Goal: Task Accomplishment & Management: Complete application form

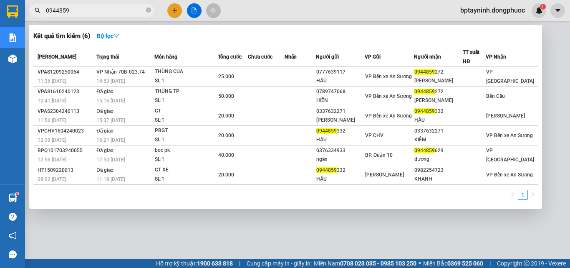
click at [157, 216] on div at bounding box center [285, 134] width 570 height 268
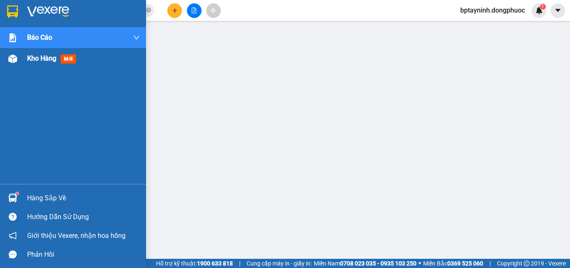
click at [33, 56] on span "Kho hàng" at bounding box center [41, 58] width 29 height 8
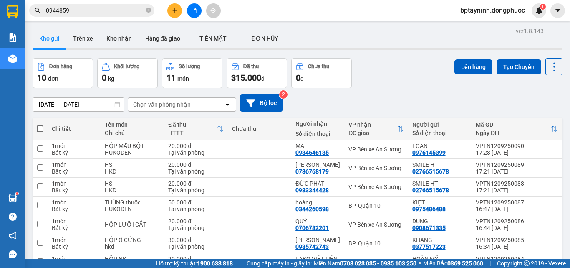
click at [129, 9] on input "0944859" at bounding box center [95, 10] width 99 height 9
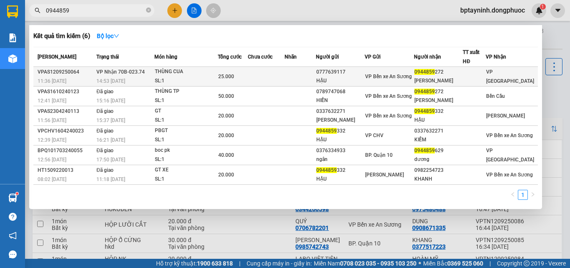
click at [151, 71] on td "VP Nhận 70B-023.74 14:53 - 12/09" at bounding box center [124, 77] width 60 height 20
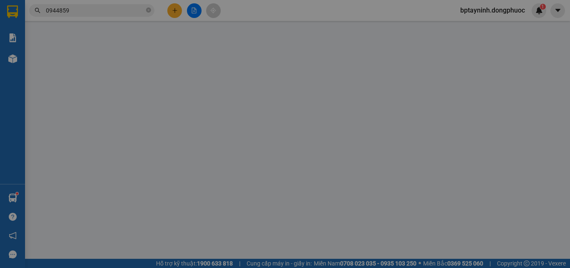
type input "0777639117"
type input "HẬU"
type input "0944859272"
type input "MAI HỒ"
type input "25.000"
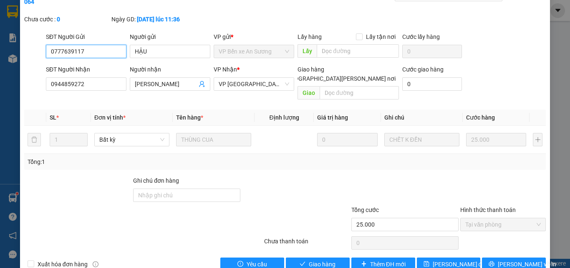
scroll to position [43, 0]
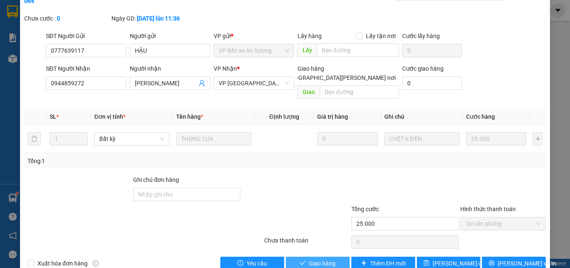
click at [300, 260] on icon "check" at bounding box center [303, 263] width 6 height 6
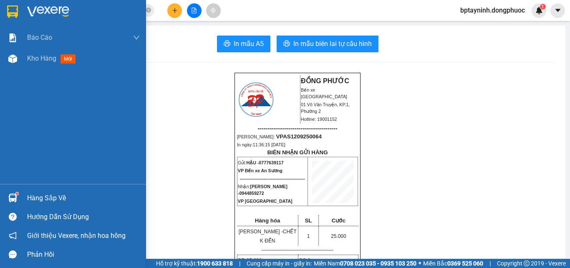
click at [45, 200] on div "Hàng sắp về" at bounding box center [83, 198] width 113 height 13
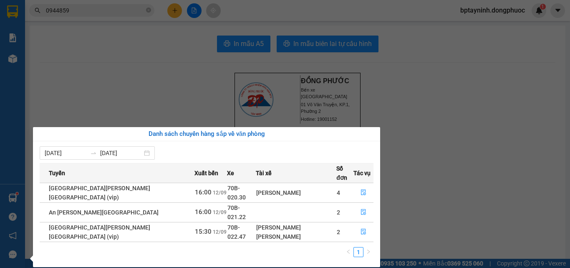
click at [428, 207] on section "Kết quả tìm kiếm ( 6 ) Bộ lọc Mã ĐH Trạng thái Món hàng Tổng cước Chưa cước Nhã…" at bounding box center [285, 134] width 570 height 268
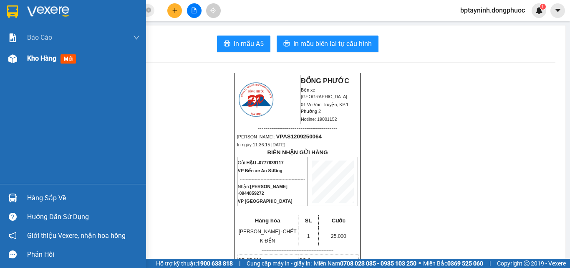
click at [20, 58] on div "Kho hàng mới" at bounding box center [73, 58] width 146 height 21
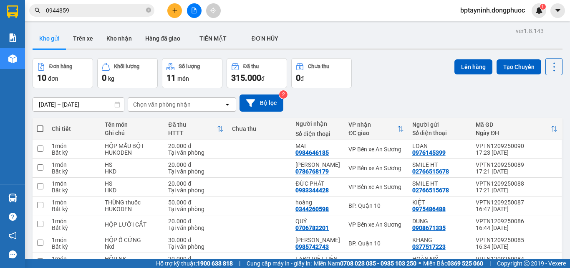
click at [175, 13] on icon "plus" at bounding box center [175, 11] width 6 height 6
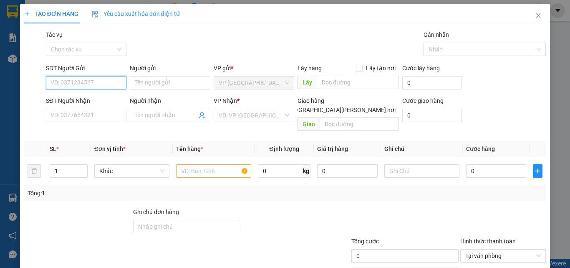
click at [63, 87] on input "SĐT Người Gửi" at bounding box center [86, 82] width 81 height 13
click at [94, 99] on div "0773774068 - BÉ TƯ" at bounding box center [98, 99] width 94 height 9
type input "0773774068"
type input "BÉ TƯ"
type input "0907353193"
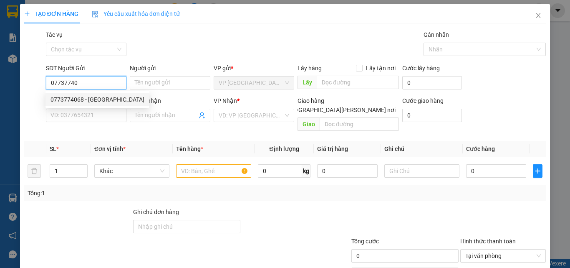
type input "[PERSON_NAME]"
type input "30.000"
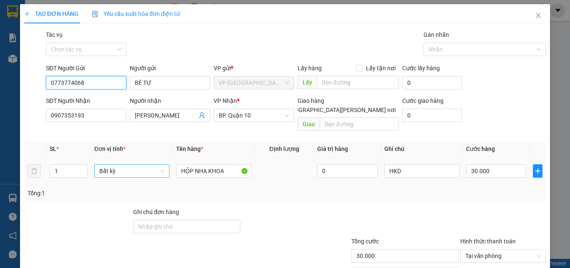
scroll to position [41, 0]
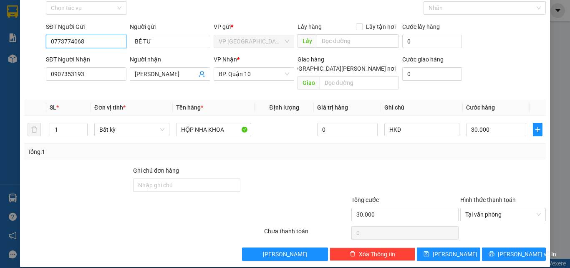
type input "0773774068"
click at [512, 247] on button "Lưu và In" at bounding box center [514, 253] width 64 height 13
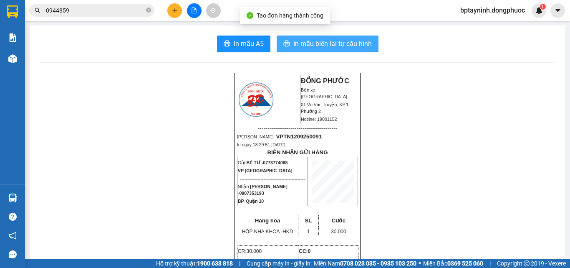
click at [317, 42] on span "In mẫu biên lai tự cấu hình" at bounding box center [333, 43] width 79 height 10
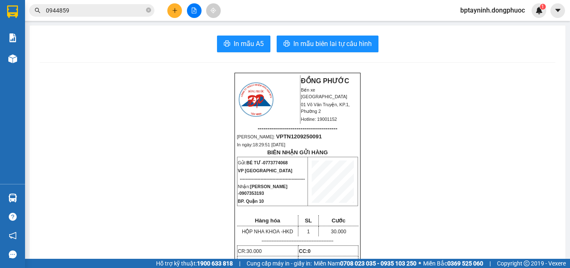
scroll to position [55, 0]
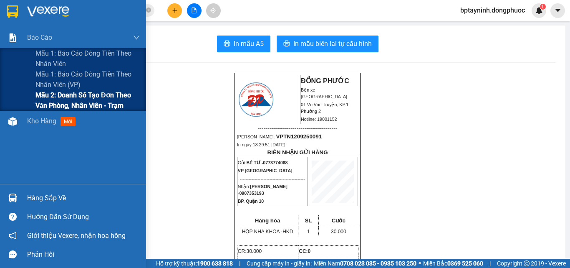
click at [44, 94] on span "Mẫu 2: Doanh số tạo đơn theo Văn phòng, nhân viên - Trạm" at bounding box center [87, 100] width 104 height 21
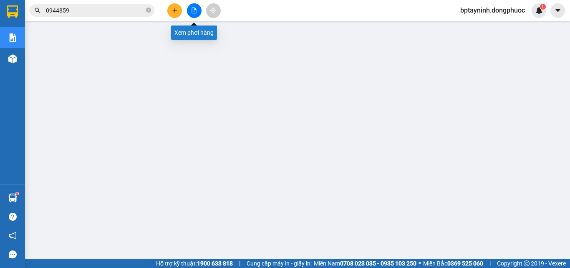
click at [193, 13] on icon "file-add" at bounding box center [194, 11] width 6 height 6
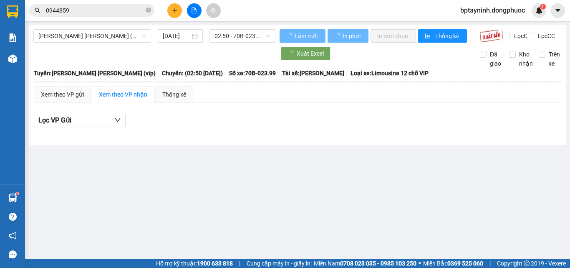
click at [136, 38] on span "Tây Ninh - Hồ Chí Minh (vip)" at bounding box center [92, 36] width 108 height 13
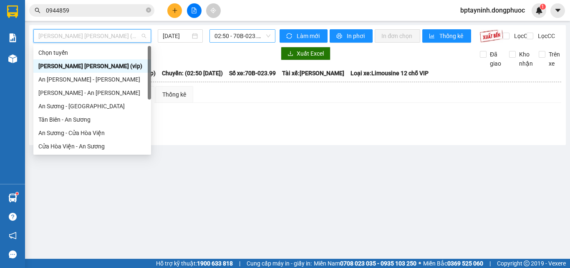
click at [230, 36] on span "02:50 - 70B-023.99" at bounding box center [243, 36] width 56 height 13
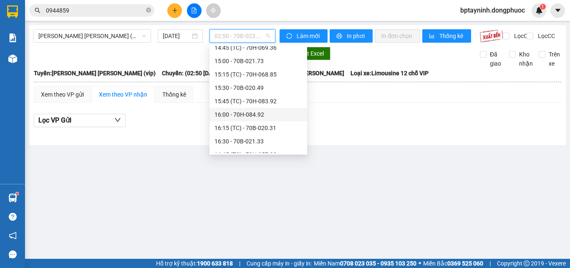
scroll to position [508, 0]
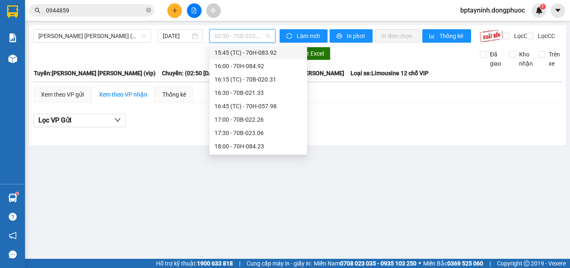
click at [247, 53] on div "15:45 (TC) - 70H-083.92" at bounding box center [259, 52] width 88 height 9
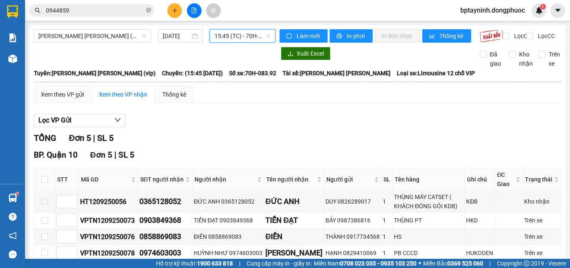
click at [257, 40] on span "15:45 (TC) - 70H-083.92" at bounding box center [243, 36] width 56 height 13
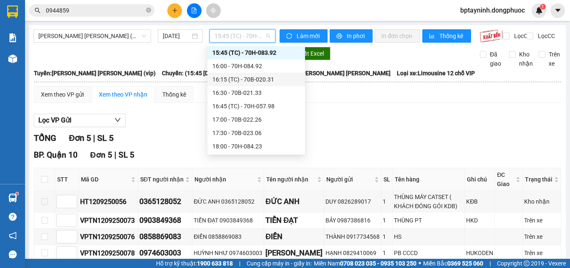
scroll to position [466, 0]
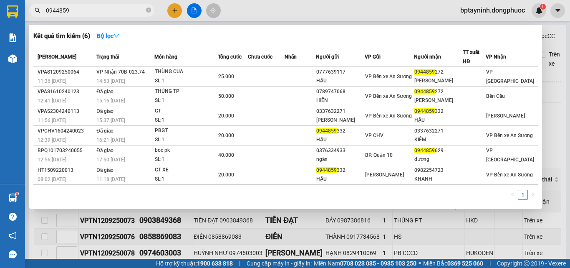
drag, startPoint x: 111, startPoint y: 12, endPoint x: 0, endPoint y: -17, distance: 115.2
click at [0, 0] on html "Kết quả tìm kiếm ( 6 ) Bộ lọc Mã ĐH Trạng thái Món hàng Tổng cước Chưa cước Nhã…" at bounding box center [285, 134] width 570 height 268
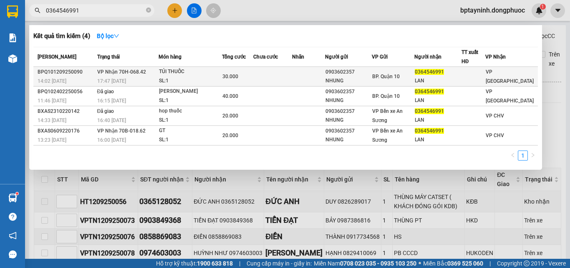
type input "0364546991"
click at [197, 69] on div "TÚI THUỐC" at bounding box center [190, 71] width 63 height 9
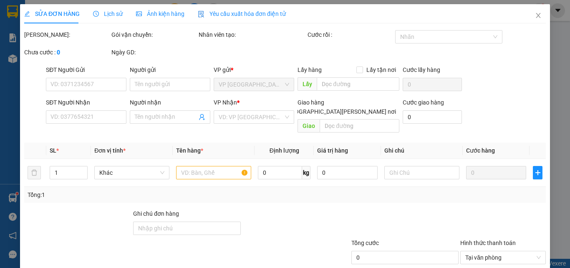
type input "0903602357"
type input "NHUNG"
type input "0364546991"
type input "LAN"
type input "30.000"
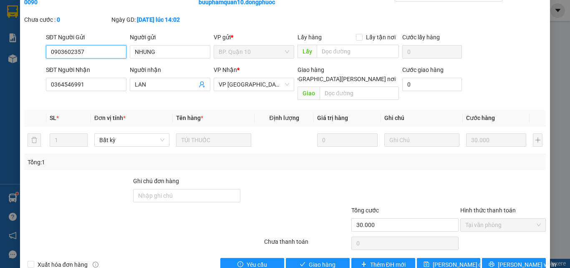
scroll to position [52, 0]
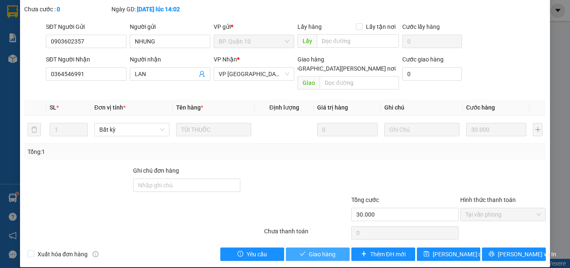
click at [324, 249] on span "Giao hàng" at bounding box center [322, 253] width 27 height 9
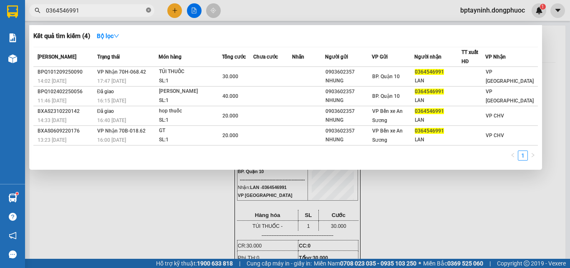
click at [149, 11] on icon "close-circle" at bounding box center [148, 10] width 5 height 5
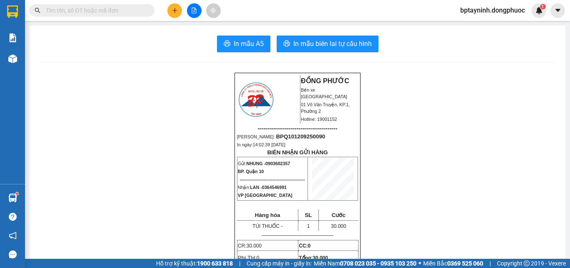
click at [138, 11] on input "text" at bounding box center [95, 10] width 99 height 9
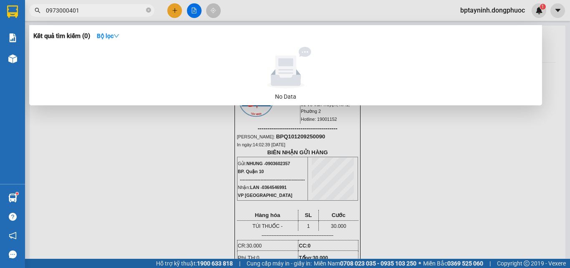
click at [65, 10] on input "0973000401" at bounding box center [95, 10] width 99 height 9
click at [65, 12] on input "0973000401" at bounding box center [95, 10] width 99 height 9
drag, startPoint x: 72, startPoint y: 10, endPoint x: 61, endPoint y: 15, distance: 12.3
click at [61, 15] on span "09730000401" at bounding box center [91, 10] width 125 height 13
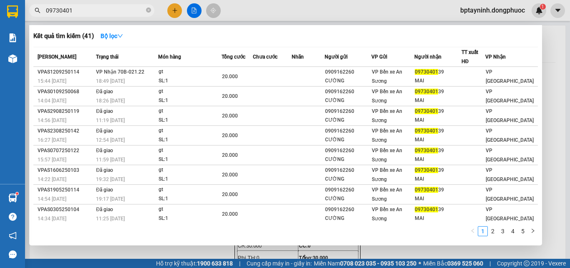
click at [82, 11] on input "09730401" at bounding box center [95, 10] width 99 height 9
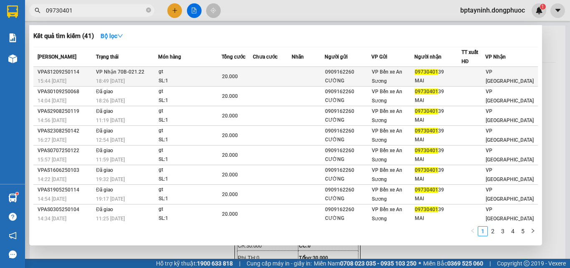
type input "09730401"
click at [257, 77] on td at bounding box center [272, 77] width 39 height 20
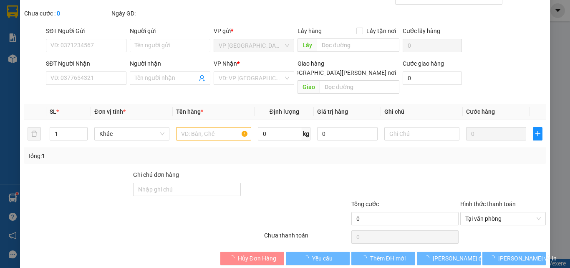
type input "0909162260"
type input "CƯỜNG"
type input "0973040139"
type input "MAI"
type input "20.000"
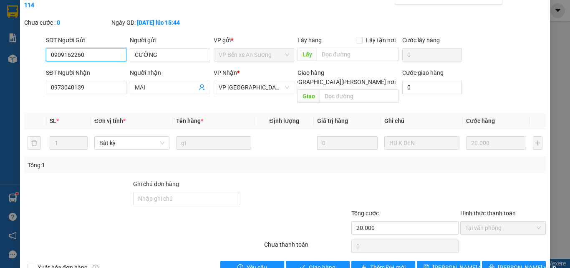
scroll to position [43, 0]
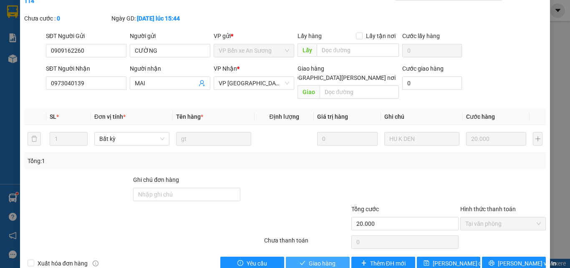
click at [323, 258] on span "Giao hàng" at bounding box center [322, 262] width 27 height 9
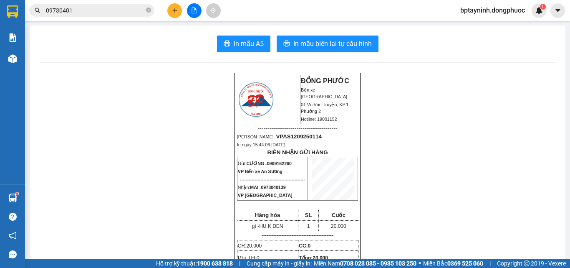
drag, startPoint x: 96, startPoint y: 13, endPoint x: 0, endPoint y: -27, distance: 103.8
click at [0, 0] on html "Kết quả tìm kiếm ( 41 ) Bộ lọc Mã ĐH Trạng thái Món hàng Tổng cước Chưa cước Nh…" at bounding box center [285, 134] width 570 height 268
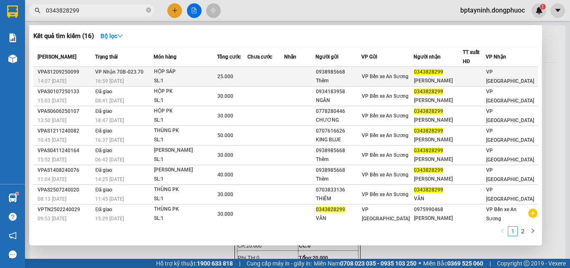
type input "0343828299"
click at [194, 73] on div "HỘP SÁP" at bounding box center [185, 71] width 63 height 9
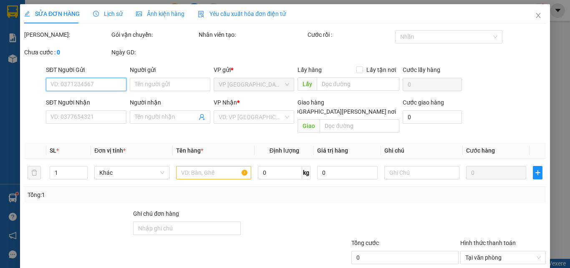
scroll to position [43, 0]
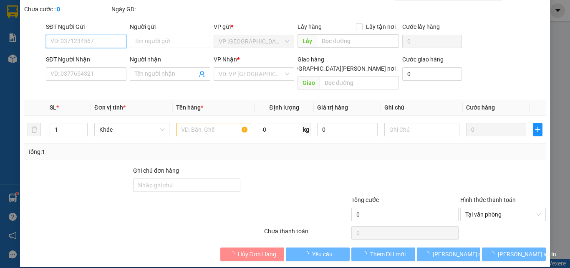
type input "0938985668"
type input "Thêm"
type input "0343828299"
type input "VÂN ANH"
type input "25.000"
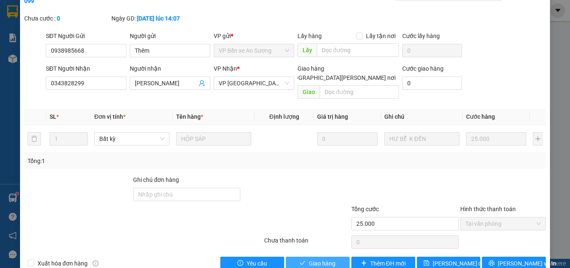
click at [323, 258] on span "Giao hàng" at bounding box center [322, 262] width 27 height 9
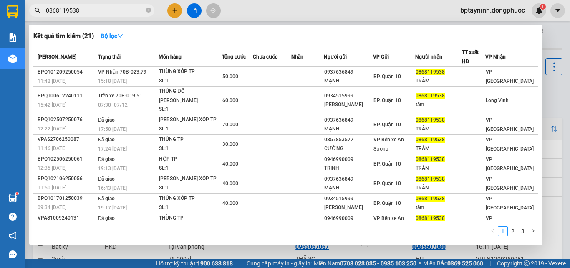
scroll to position [47, 0]
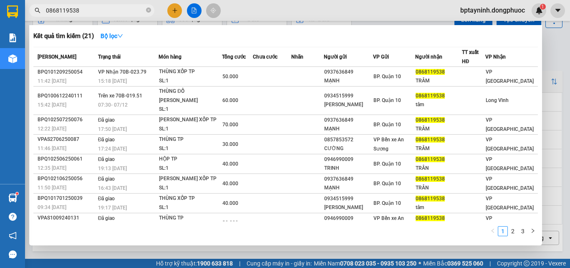
click at [557, 38] on div at bounding box center [285, 134] width 570 height 268
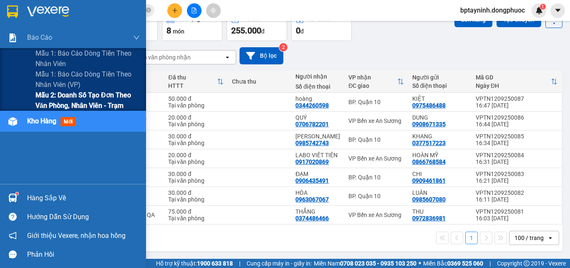
click at [58, 98] on span "Mẫu 2: Doanh số tạo đơn theo Văn phòng, nhân viên - Trạm" at bounding box center [87, 100] width 104 height 21
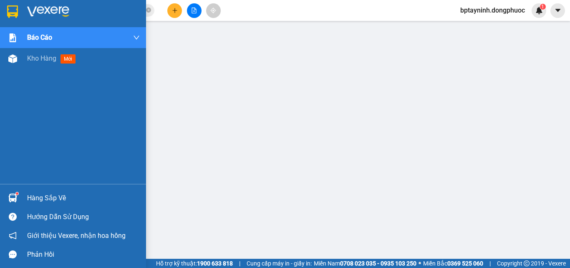
click at [36, 195] on div "Hàng sắp về" at bounding box center [83, 198] width 113 height 13
click at [27, 193] on div "Hàng sắp về" at bounding box center [83, 198] width 113 height 13
click at [52, 59] on span "Kho hàng" at bounding box center [41, 58] width 29 height 8
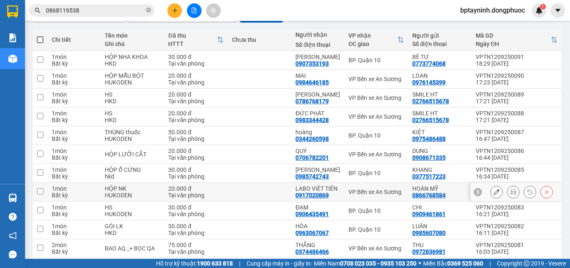
scroll to position [122, 0]
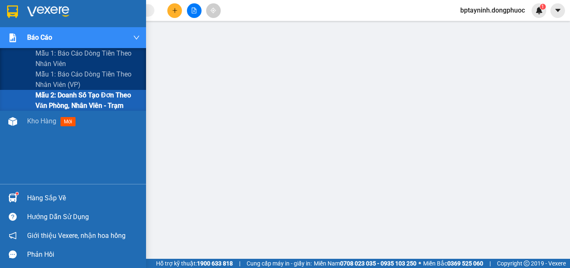
click at [60, 97] on span "Mẫu 2: Doanh số tạo đơn theo Văn phòng, nhân viên - Trạm" at bounding box center [87, 100] width 104 height 21
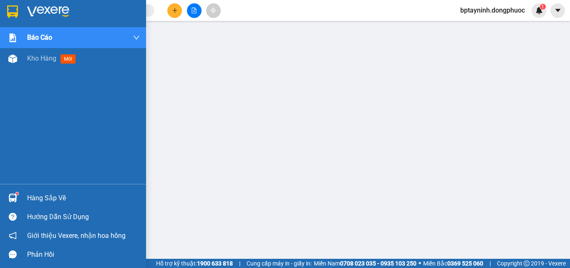
click at [61, 196] on div "Hàng sắp về" at bounding box center [83, 198] width 113 height 13
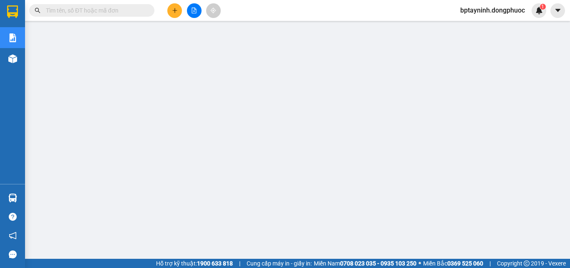
scroll to position [147, 0]
